Goal: Task Accomplishment & Management: Manage account settings

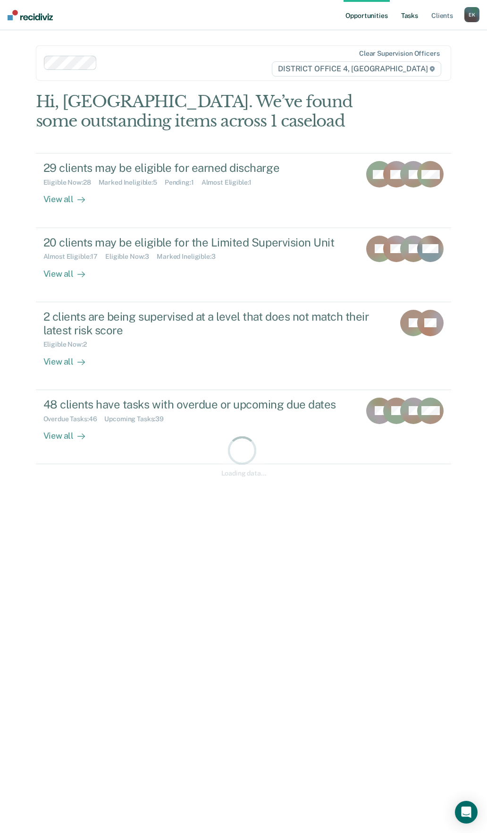
click at [402, 18] on link "Tasks" at bounding box center [409, 15] width 21 height 30
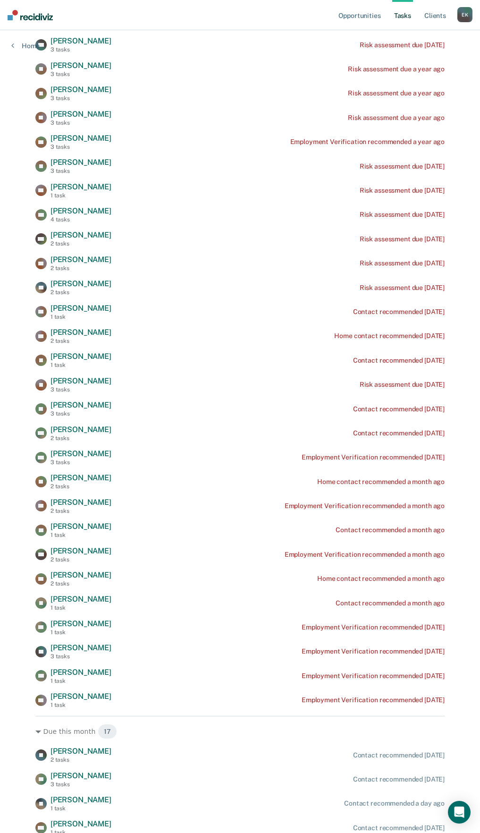
scroll to position [236, 0]
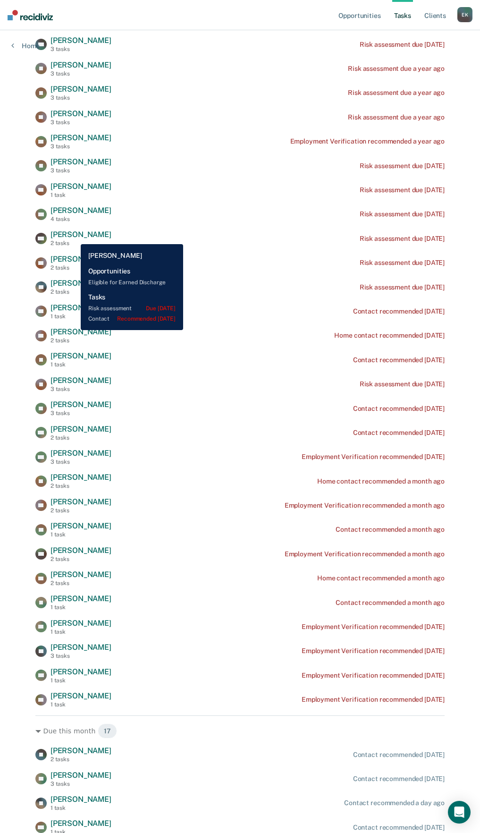
click at [74, 237] on span "[PERSON_NAME]" at bounding box center [81, 234] width 61 height 9
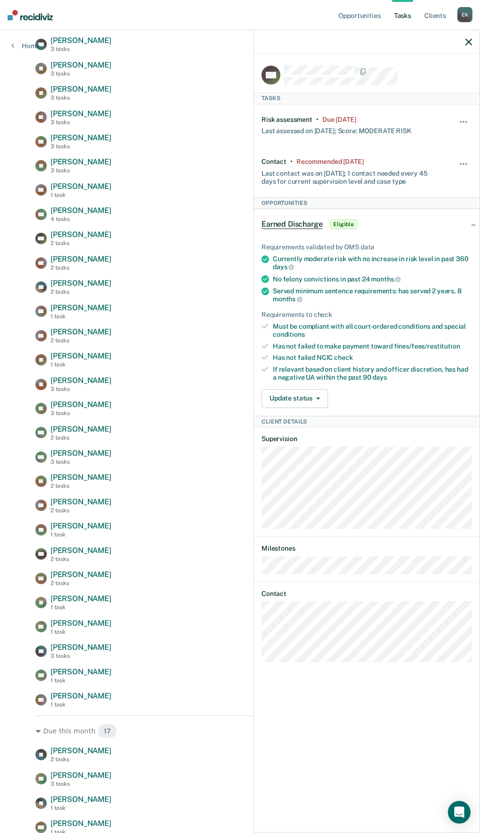
click at [471, 45] on icon "button" at bounding box center [468, 42] width 7 height 7
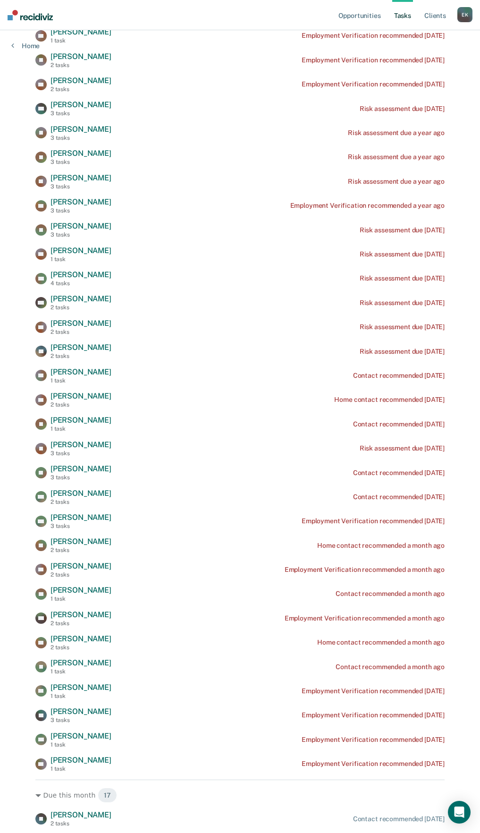
scroll to position [189, 0]
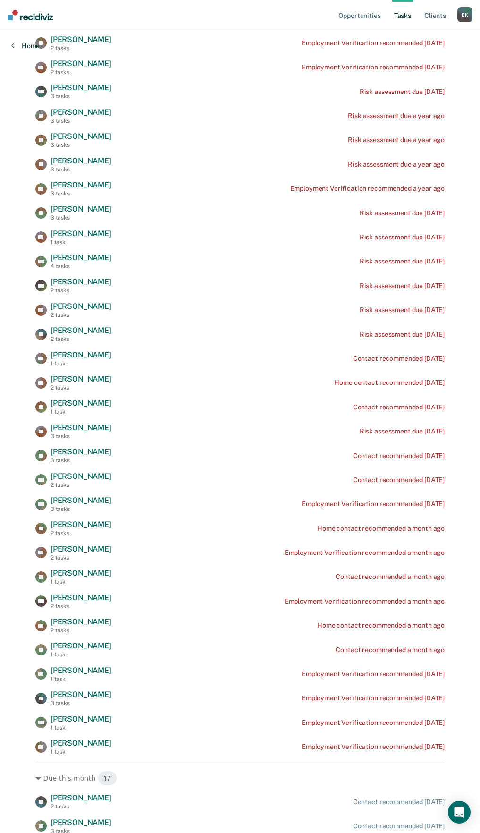
click at [15, 42] on div "Home" at bounding box center [25, 40] width 51 height 20
click at [8, 48] on div "Home" at bounding box center [25, 40] width 51 height 20
click at [14, 48] on icon at bounding box center [12, 46] width 3 height 8
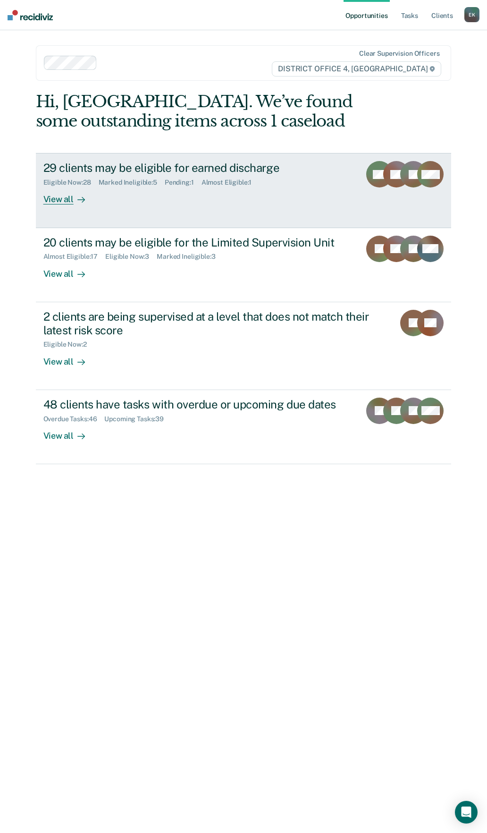
click at [322, 191] on div "29 clients may be eligible for earned discharge Eligible Now : 28 Marked Inelig…" at bounding box center [209, 182] width 333 height 43
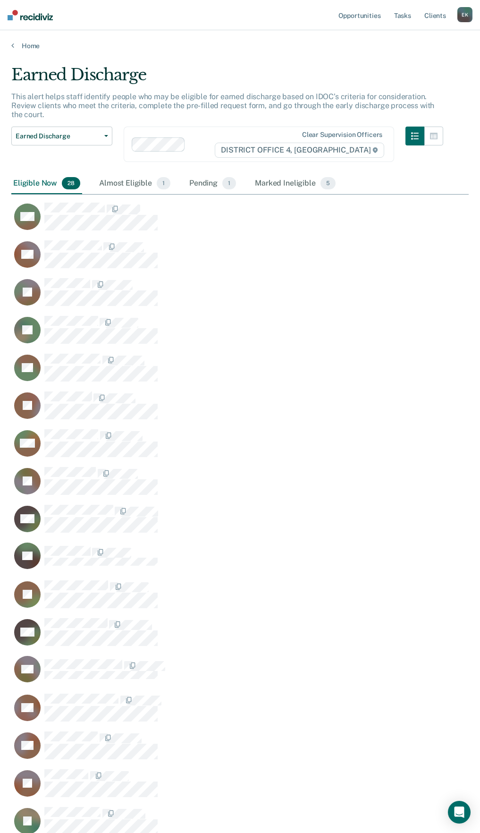
click at [448, 17] on ul "Opportunities Tasks Client s" at bounding box center [397, 15] width 121 height 30
click at [440, 17] on link "Client s" at bounding box center [435, 15] width 25 height 30
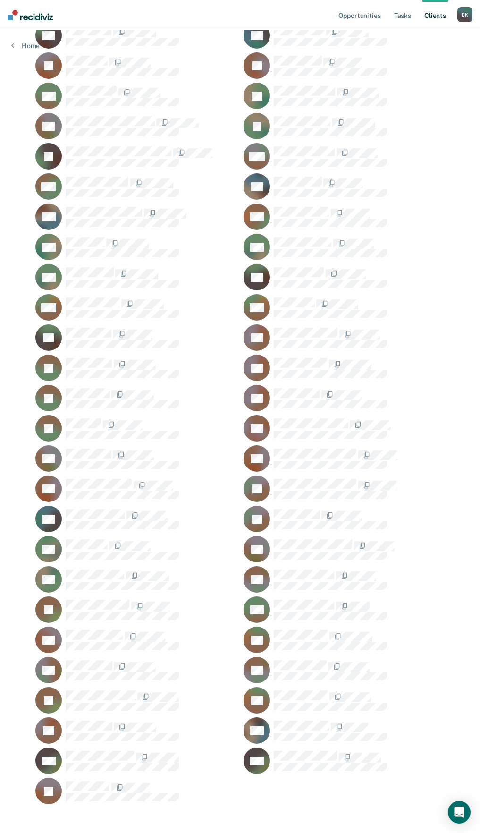
scroll to position [593, 0]
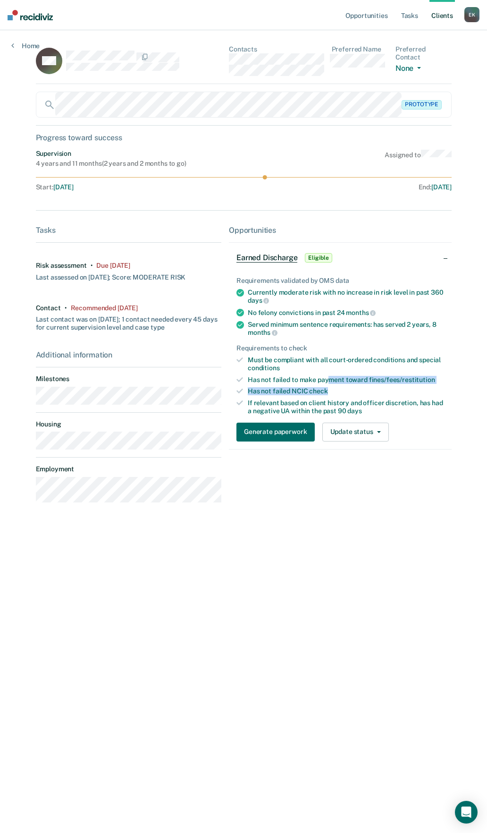
drag, startPoint x: 429, startPoint y: 390, endPoint x: 329, endPoint y: 378, distance: 101.2
click at [329, 378] on ul "Requirements validated by OMS data Currently moderate risk with no increase in …" at bounding box center [341, 346] width 208 height 138
drag, startPoint x: 329, startPoint y: 378, endPoint x: 389, endPoint y: 399, distance: 64.5
click at [389, 399] on div "If relevant based on client history and officer discretion, has had a negative …" at bounding box center [346, 407] width 196 height 16
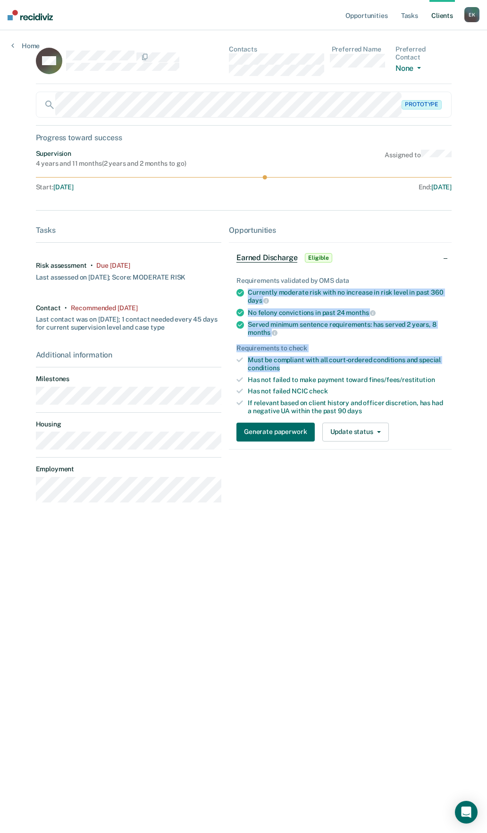
drag, startPoint x: 238, startPoint y: 285, endPoint x: 355, endPoint y: 364, distance: 141.0
click at [355, 364] on ul "Requirements validated by OMS data Currently moderate risk with no increase in …" at bounding box center [341, 346] width 208 height 138
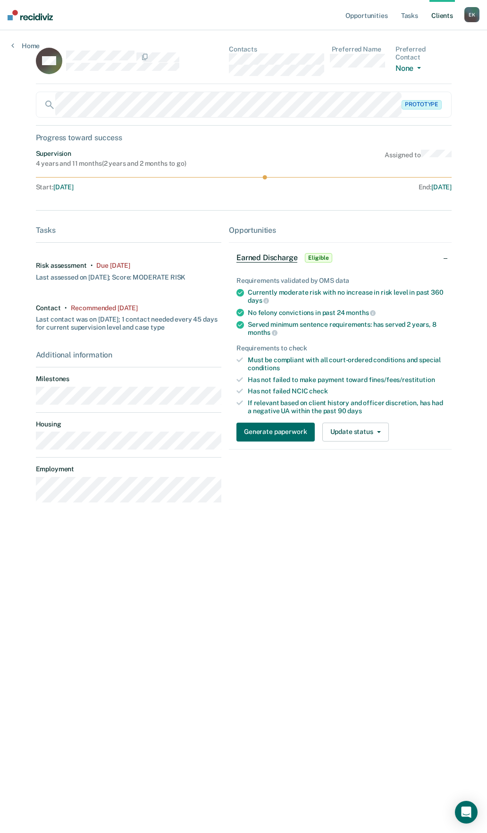
click at [377, 237] on div "Opportunities Earned Discharge Eligible Requirements validated by OMS data Curr…" at bounding box center [340, 368] width 223 height 284
drag, startPoint x: 266, startPoint y: 178, endPoint x: 298, endPoint y: 180, distance: 32.2
click at [298, 180] on div "Supervision 4 years and 11 months ( 2 years and 2 months to go ) Assigned to St…" at bounding box center [244, 172] width 416 height 45
click at [370, 436] on button "Update status" at bounding box center [355, 432] width 67 height 19
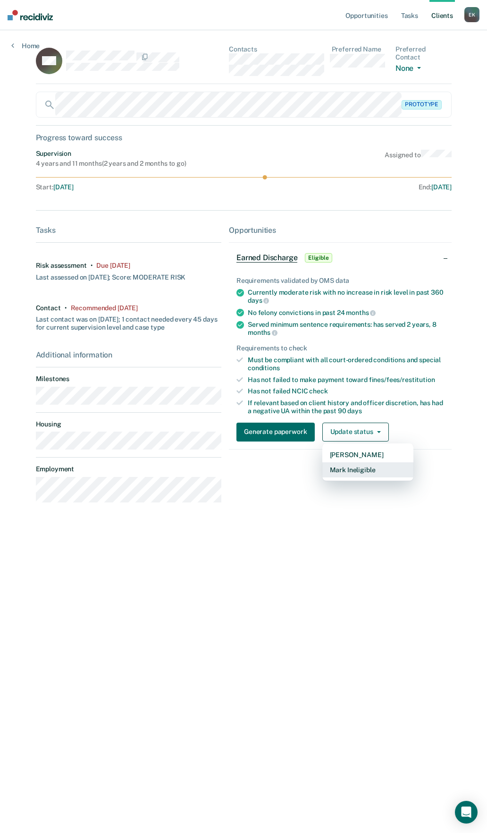
click at [364, 473] on button "Mark Ineligible" at bounding box center [367, 469] width 91 height 15
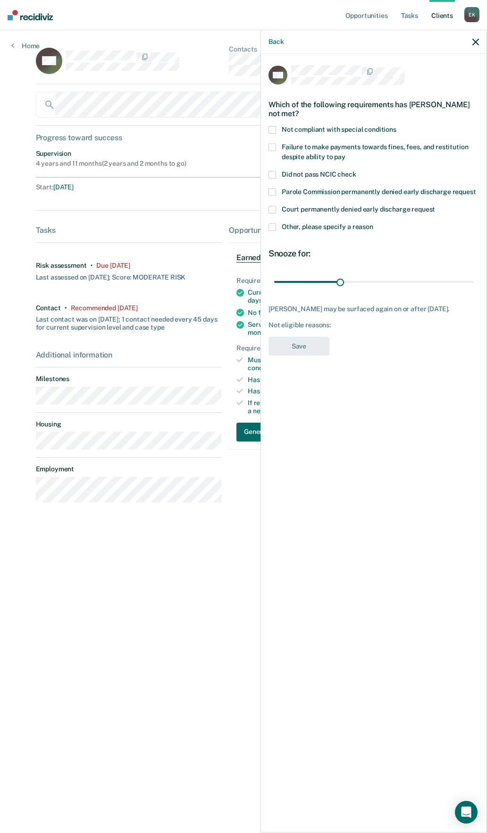
click at [274, 148] on span at bounding box center [273, 148] width 8 height 8
drag, startPoint x: 341, startPoint y: 280, endPoint x: 487, endPoint y: 286, distance: 146.0
type input "90"
click at [474, 273] on input "range" at bounding box center [373, 281] width 199 height 17
click at [307, 352] on button "Save" at bounding box center [299, 346] width 61 height 19
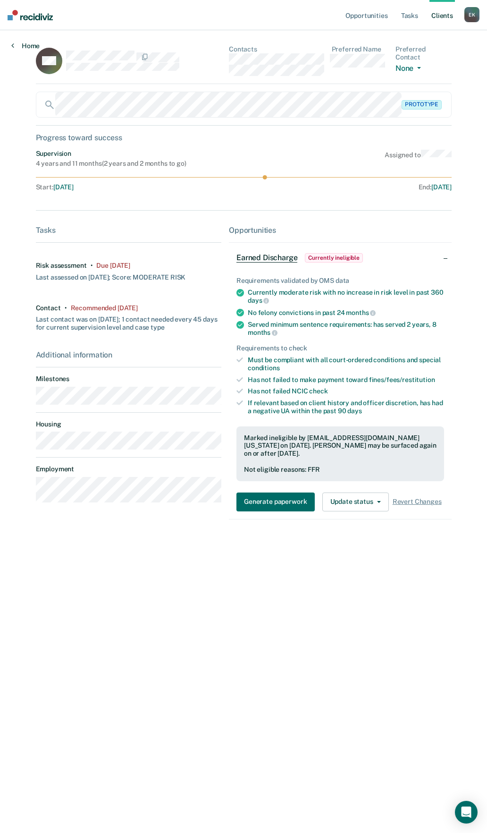
click at [20, 47] on link "Home" at bounding box center [25, 46] width 28 height 8
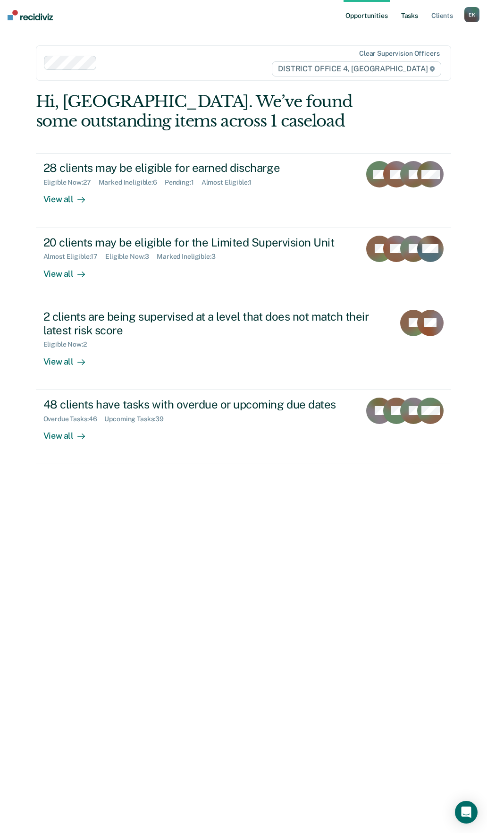
click at [413, 17] on link "Tasks" at bounding box center [409, 15] width 21 height 30
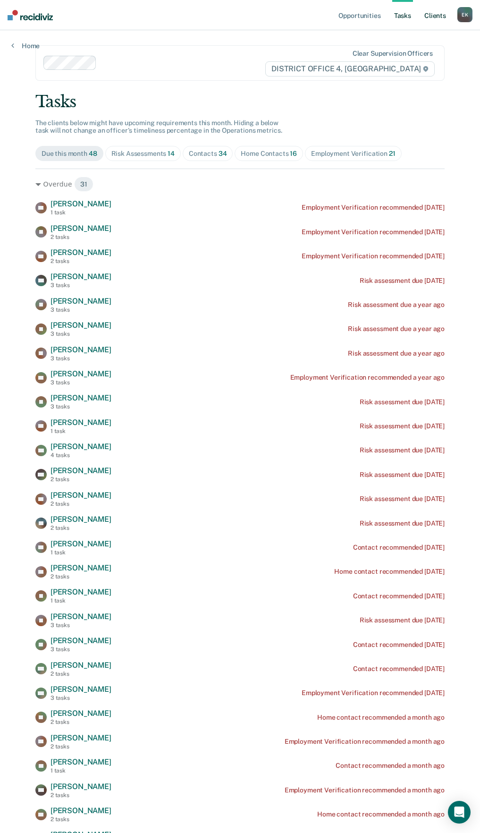
drag, startPoint x: 421, startPoint y: 10, endPoint x: 428, endPoint y: 12, distance: 7.2
click at [422, 10] on ul "Opportunities Tasks Client s" at bounding box center [397, 15] width 121 height 30
click at [431, 15] on link "Client s" at bounding box center [435, 15] width 25 height 30
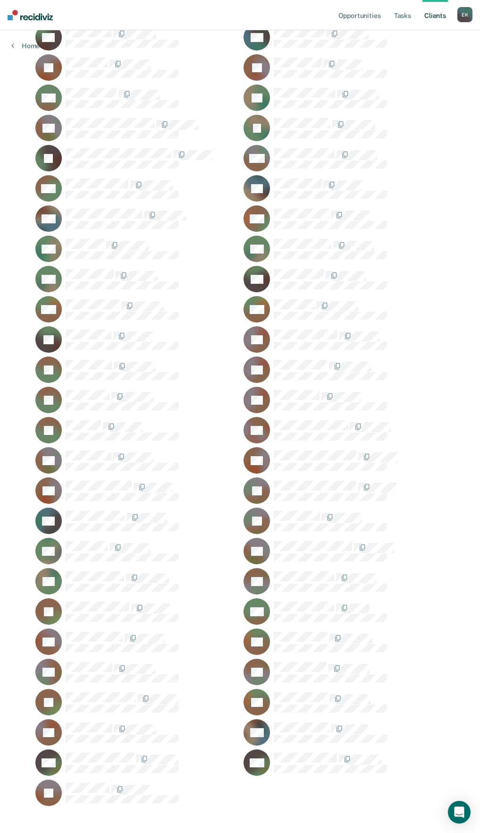
scroll to position [593, 0]
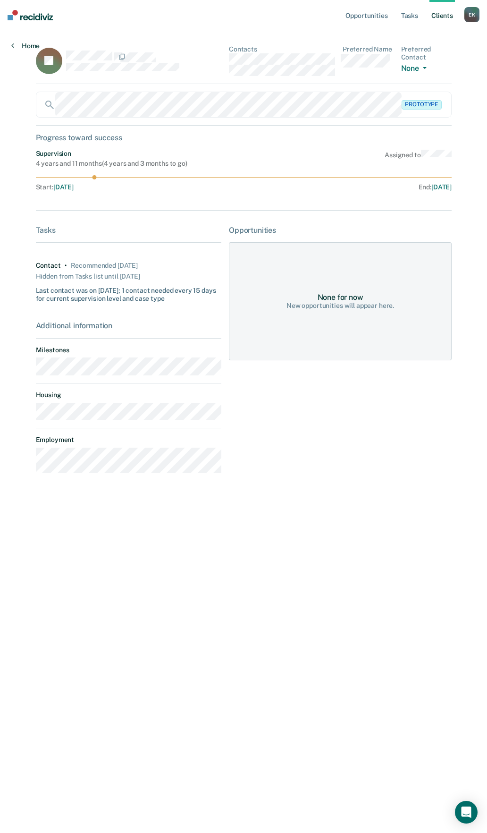
click at [23, 49] on link "Home" at bounding box center [25, 46] width 28 height 8
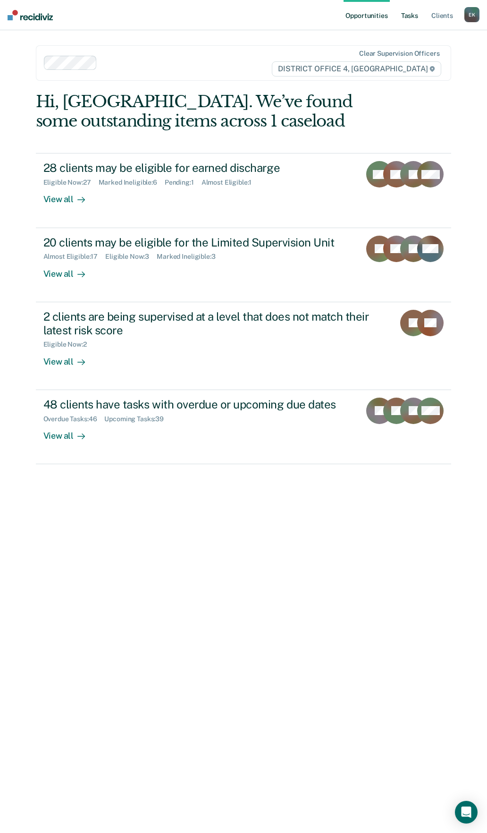
click at [415, 22] on link "Tasks" at bounding box center [409, 15] width 21 height 30
click at [396, 20] on ul "Opportunities Tasks Client s" at bounding box center [404, 15] width 121 height 30
click at [403, 21] on link "Tasks" at bounding box center [409, 15] width 21 height 30
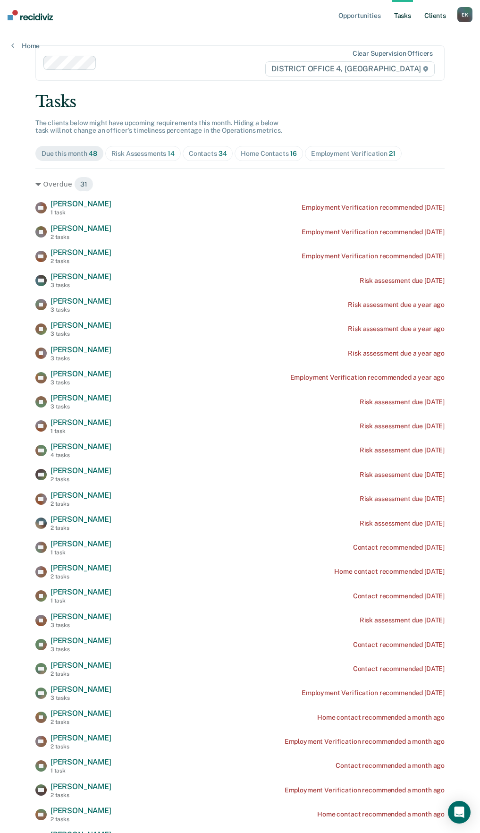
click at [428, 20] on link "Client s" at bounding box center [435, 15] width 25 height 30
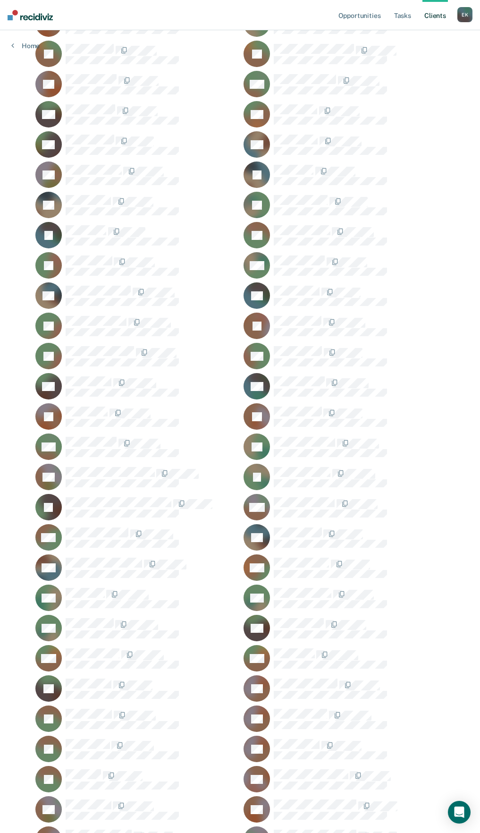
scroll to position [236, 0]
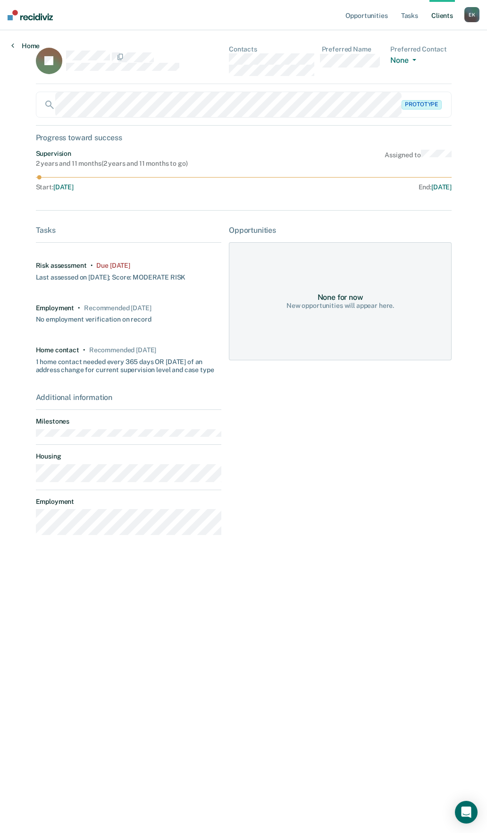
click at [25, 47] on link "Home" at bounding box center [25, 46] width 28 height 8
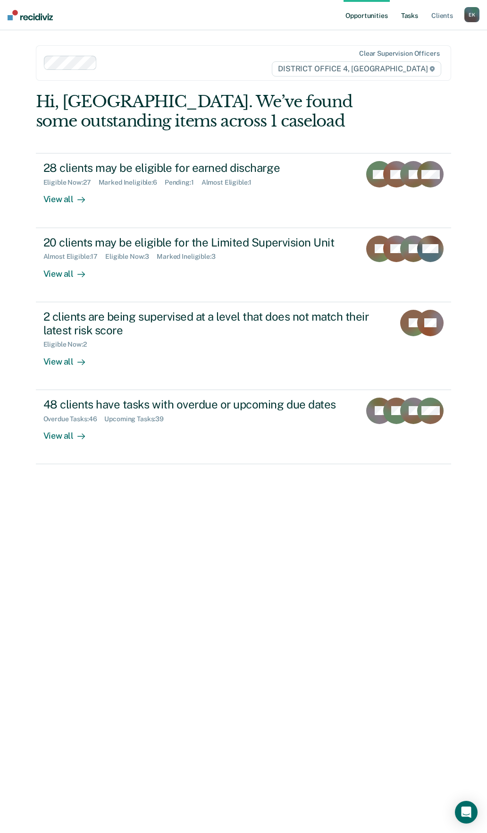
click at [407, 28] on link "Tasks" at bounding box center [409, 15] width 21 height 30
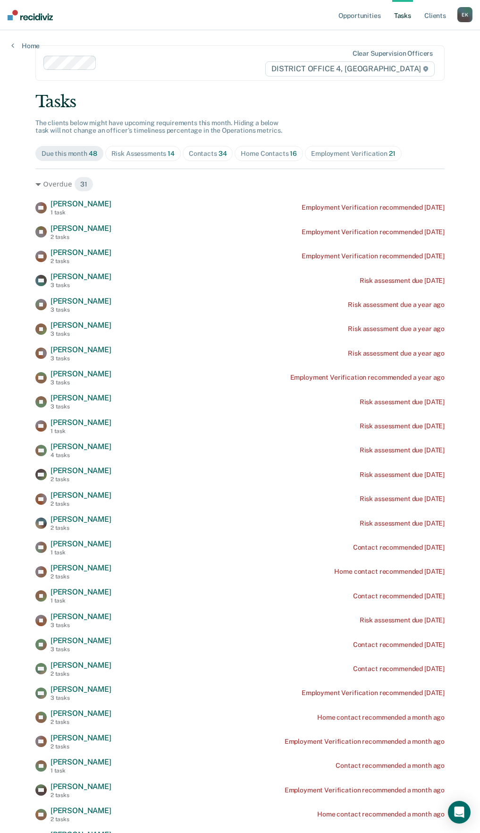
click at [421, 24] on ul "Opportunities Tasks Client s" at bounding box center [397, 15] width 121 height 30
click at [423, 21] on link "Client s" at bounding box center [435, 15] width 25 height 30
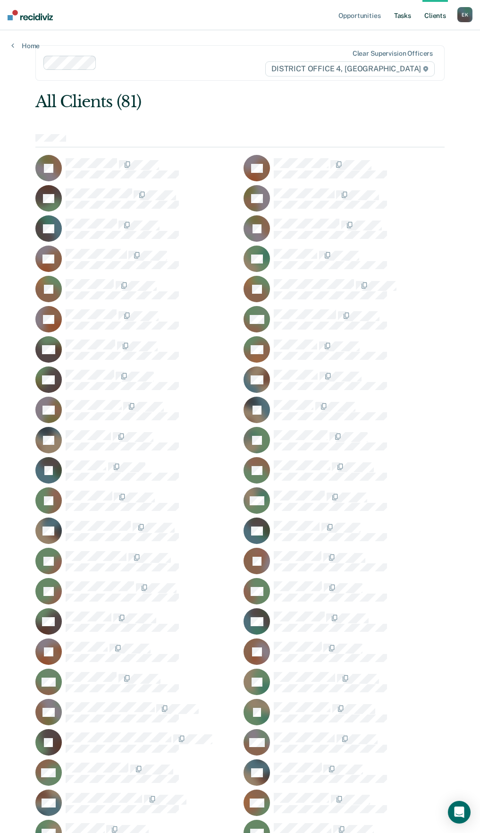
click at [397, 9] on link "Tasks" at bounding box center [402, 15] width 21 height 30
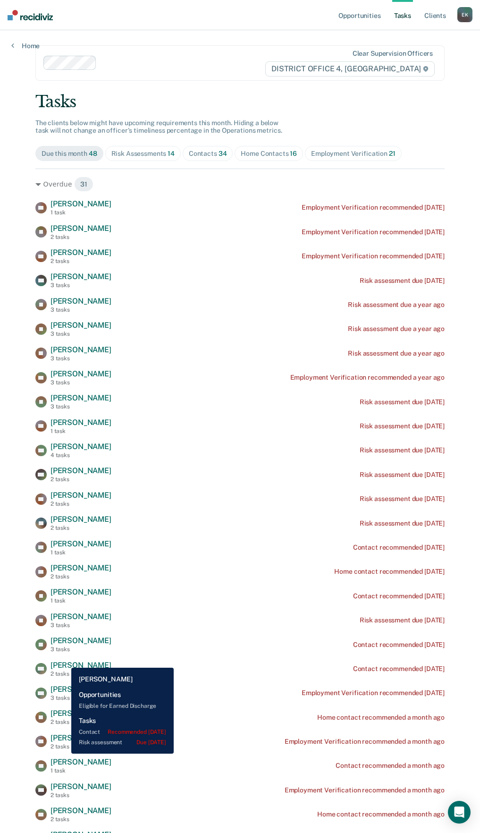
click at [64, 660] on span "[PERSON_NAME]" at bounding box center [81, 664] width 61 height 9
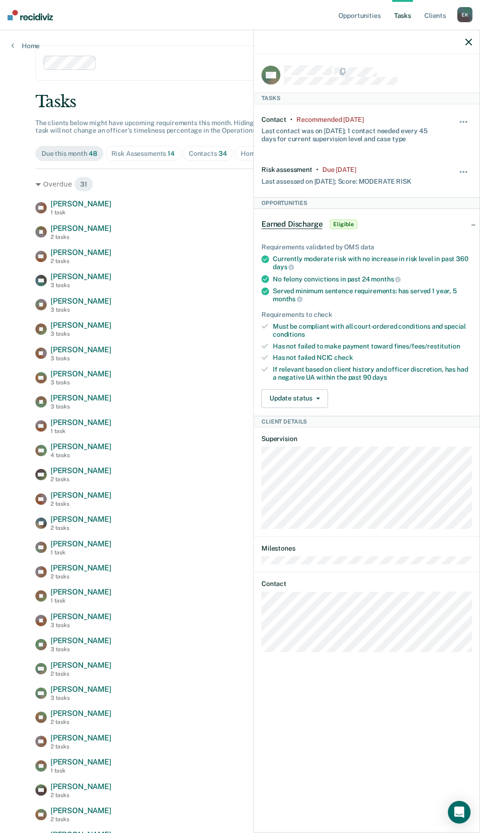
click at [470, 40] on icon "button" at bounding box center [468, 42] width 7 height 7
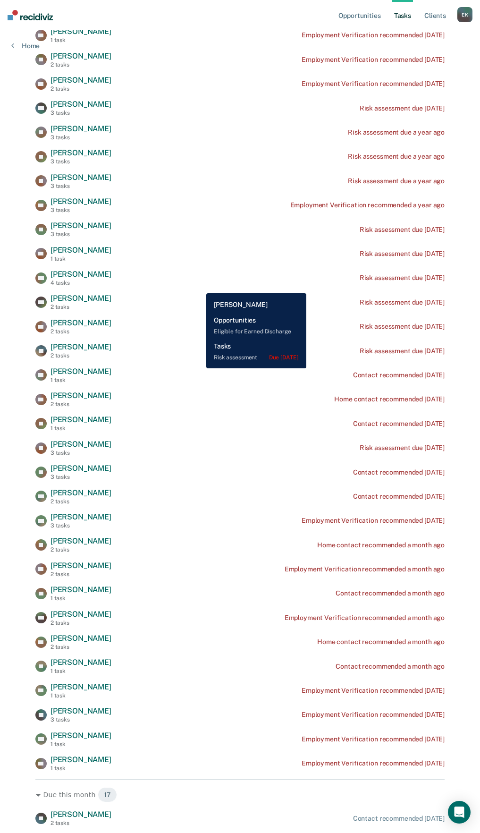
scroll to position [189, 0]
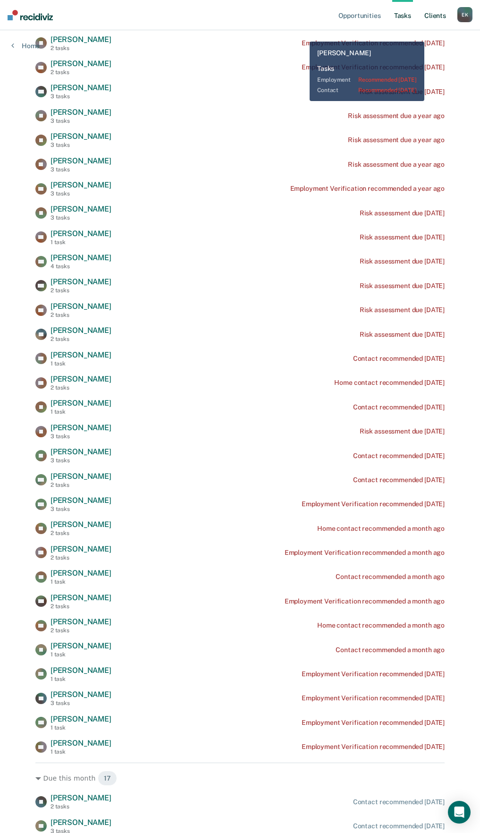
click at [432, 13] on link "Client s" at bounding box center [435, 15] width 25 height 30
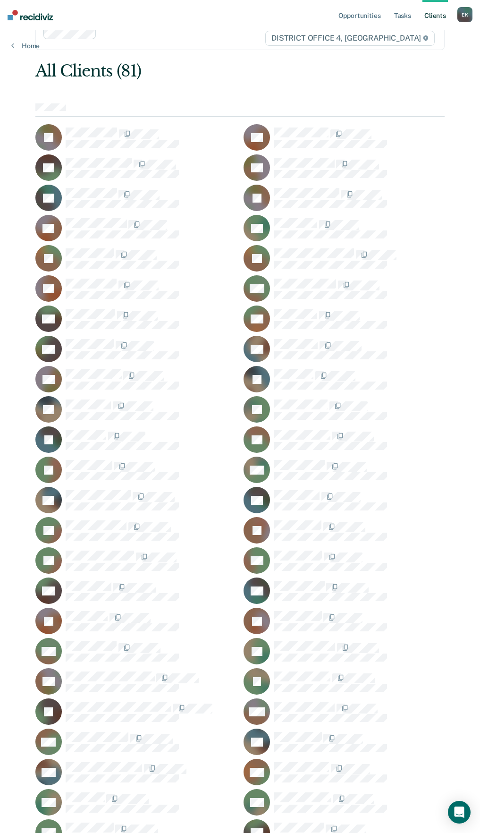
scroll to position [47, 0]
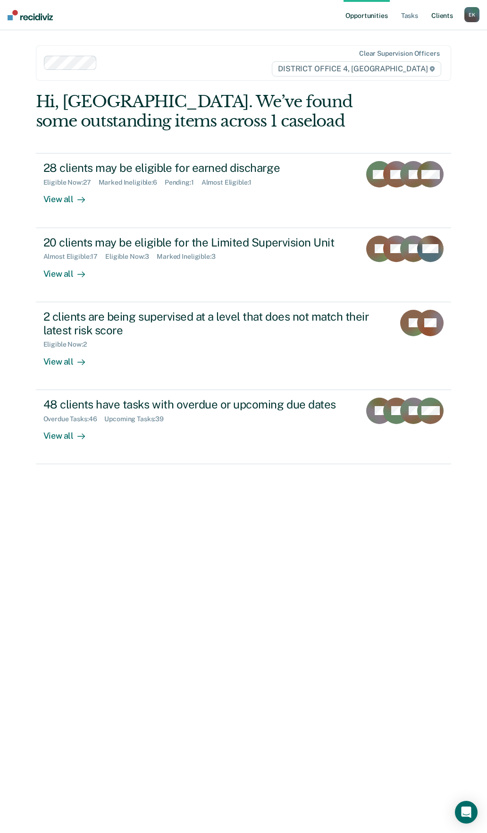
click at [440, 14] on link "Client s" at bounding box center [442, 15] width 25 height 30
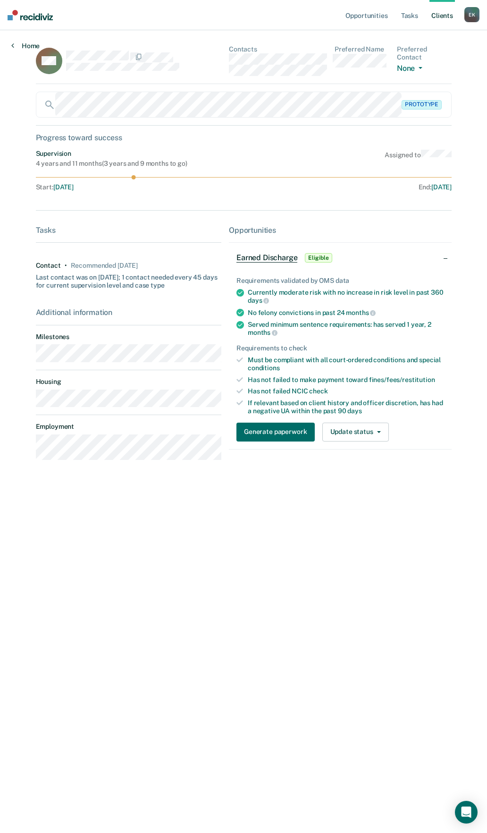
click at [19, 47] on link "Home" at bounding box center [25, 46] width 28 height 8
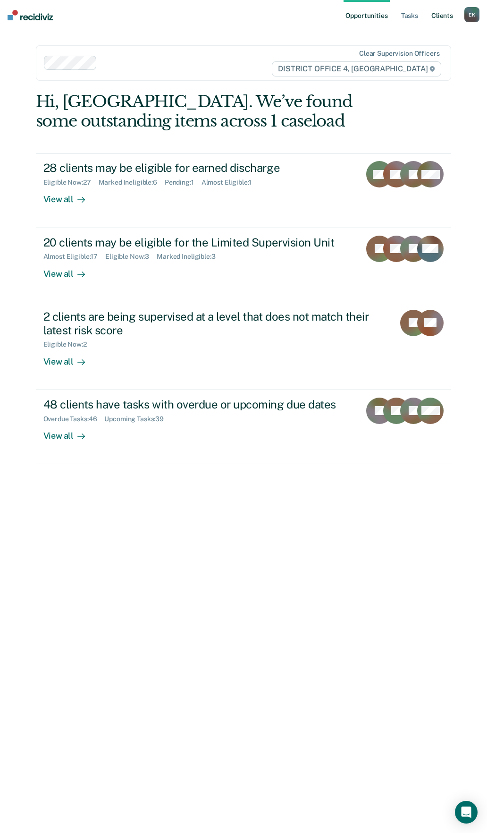
click at [436, 10] on link "Client s" at bounding box center [442, 15] width 25 height 30
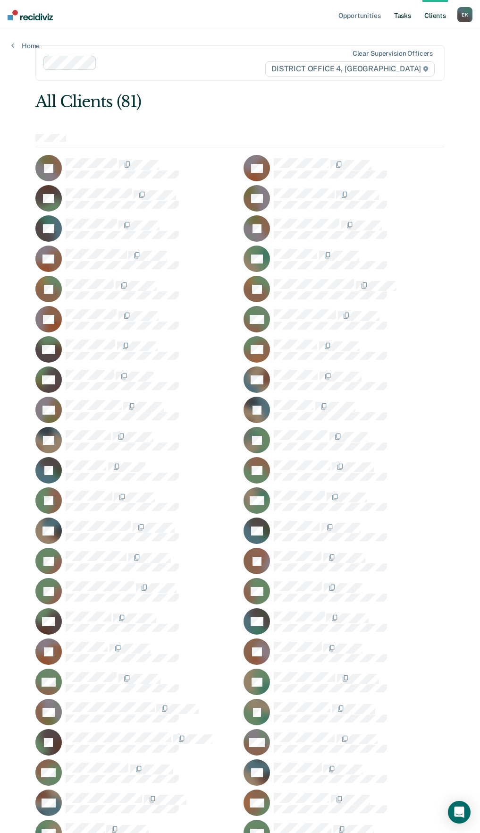
click at [409, 20] on link "Tasks" at bounding box center [402, 15] width 21 height 30
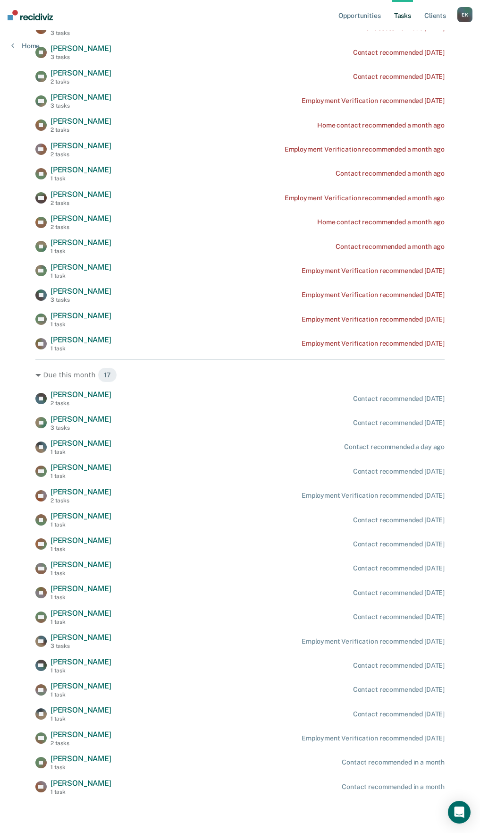
scroll to position [545, 0]
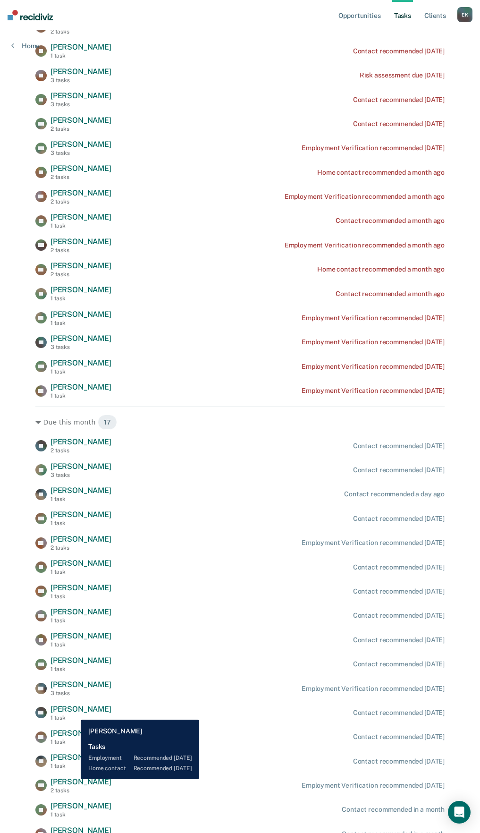
click at [74, 779] on span "[PERSON_NAME]" at bounding box center [81, 781] width 61 height 9
